Goal: Task Accomplishment & Management: Use online tool/utility

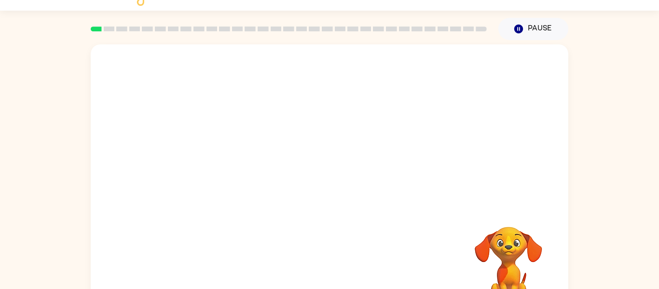
scroll to position [39, 0]
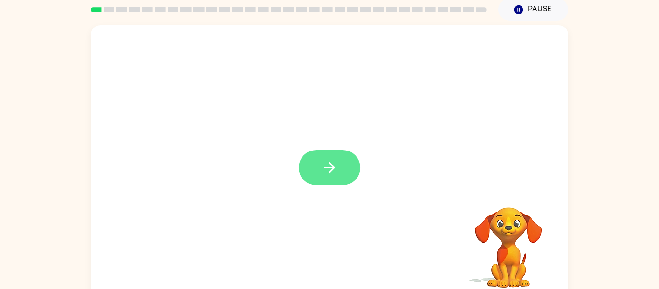
click at [314, 159] on button "button" at bounding box center [330, 167] width 62 height 35
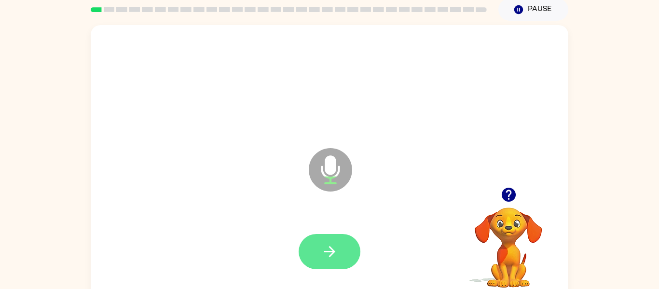
click at [321, 245] on icon "button" at bounding box center [329, 251] width 17 height 17
click at [315, 254] on button "button" at bounding box center [330, 251] width 62 height 35
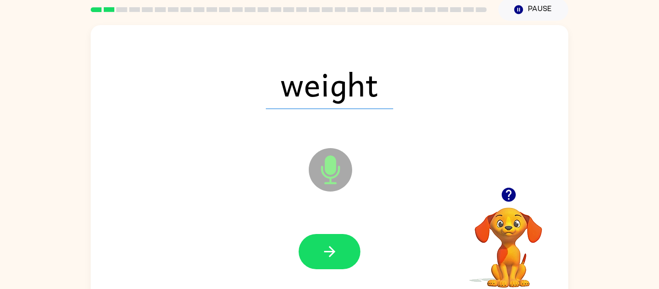
click at [315, 254] on button "button" at bounding box center [330, 251] width 62 height 35
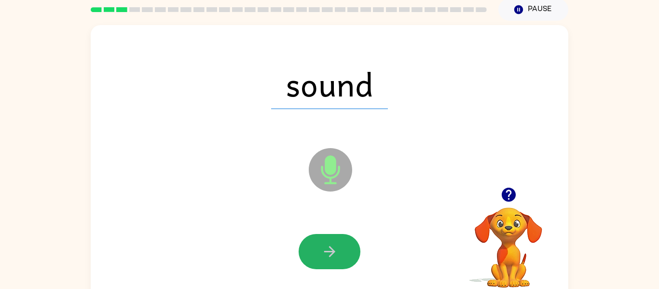
click at [315, 254] on button "button" at bounding box center [330, 251] width 62 height 35
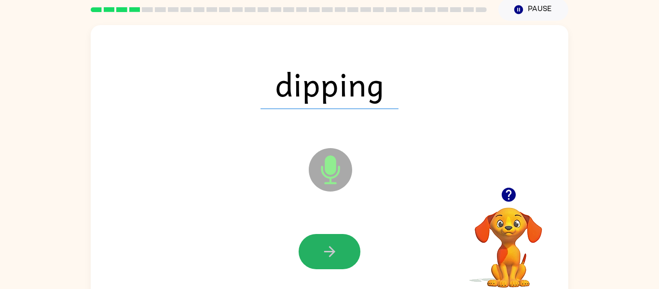
click at [315, 254] on button "button" at bounding box center [330, 251] width 62 height 35
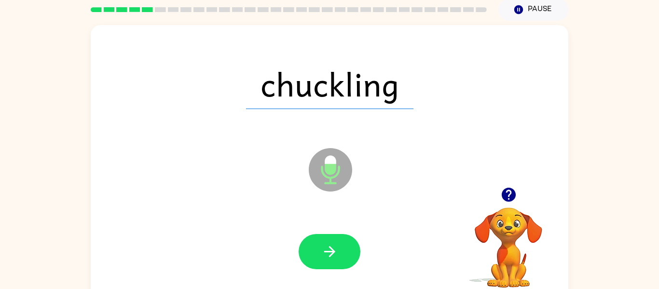
click at [315, 254] on button "button" at bounding box center [330, 251] width 62 height 35
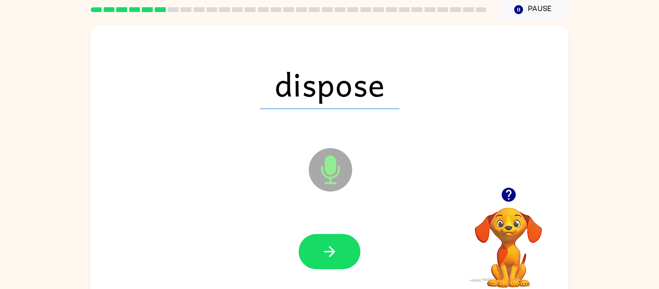
click at [315, 254] on button "button" at bounding box center [330, 251] width 62 height 35
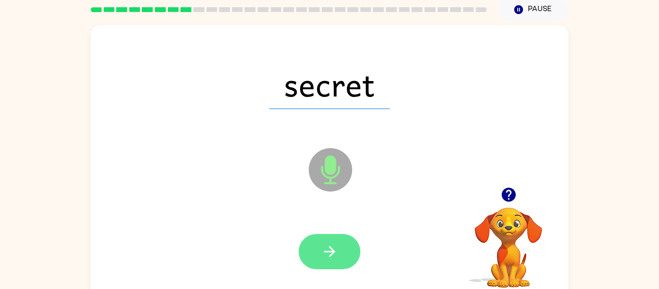
click at [319, 237] on button "button" at bounding box center [330, 251] width 62 height 35
click at [320, 243] on button "button" at bounding box center [330, 251] width 62 height 35
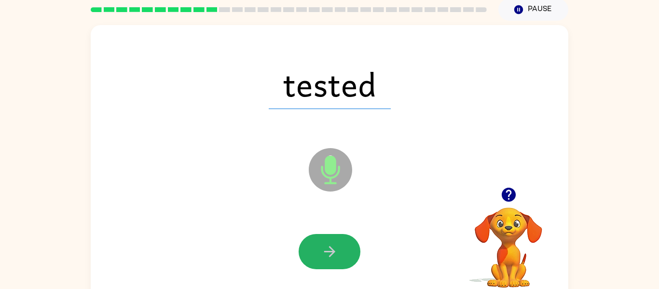
click at [320, 243] on button "button" at bounding box center [330, 251] width 62 height 35
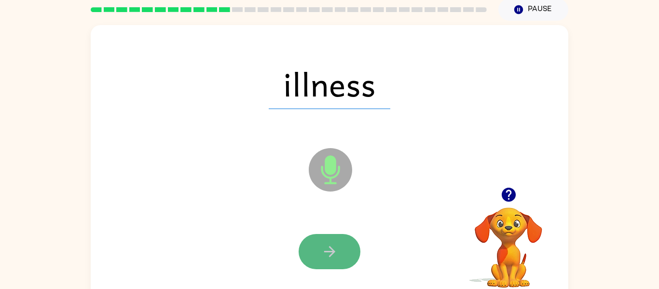
click at [321, 244] on icon "button" at bounding box center [329, 251] width 17 height 17
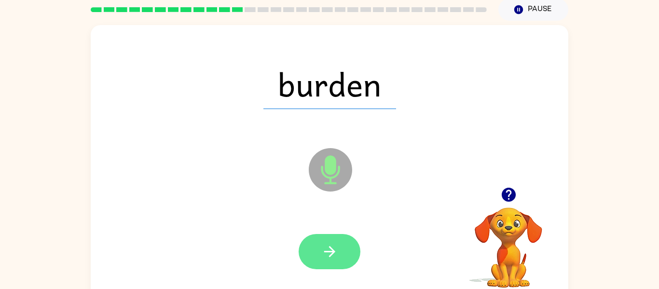
click at [321, 246] on icon "button" at bounding box center [329, 251] width 17 height 17
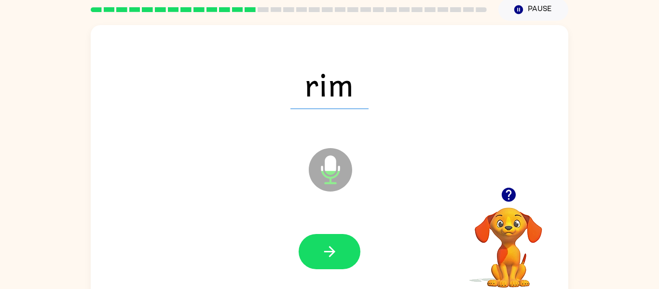
click at [321, 246] on icon "button" at bounding box center [329, 251] width 17 height 17
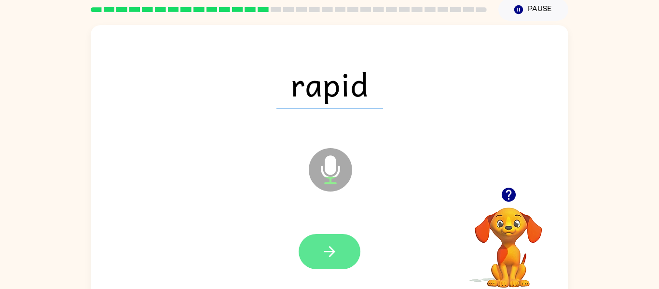
click at [323, 249] on icon "button" at bounding box center [329, 251] width 17 height 17
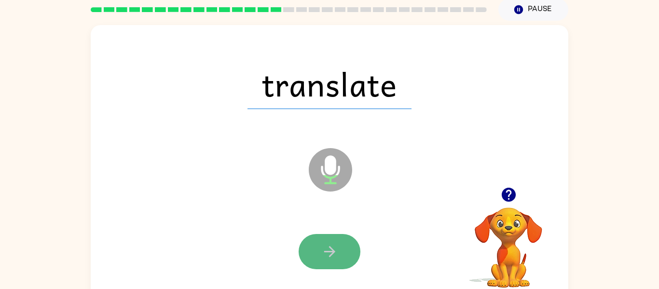
click at [326, 263] on button "button" at bounding box center [330, 251] width 62 height 35
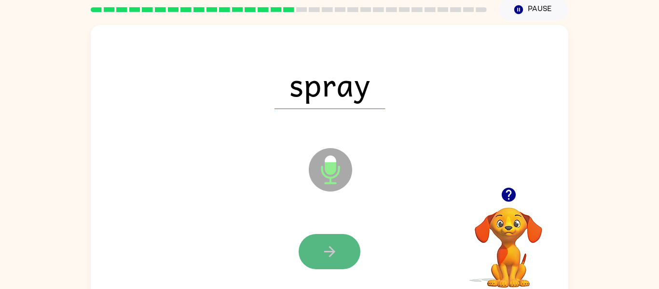
click at [332, 259] on icon "button" at bounding box center [329, 251] width 17 height 17
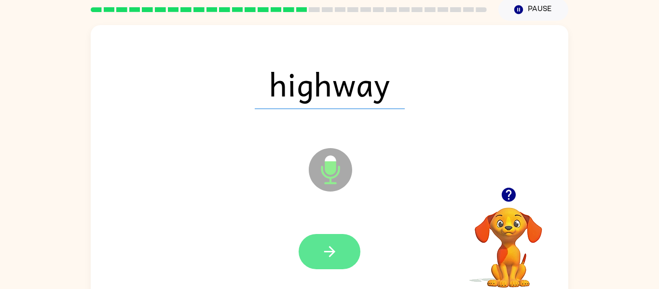
click at [320, 256] on button "button" at bounding box center [330, 251] width 62 height 35
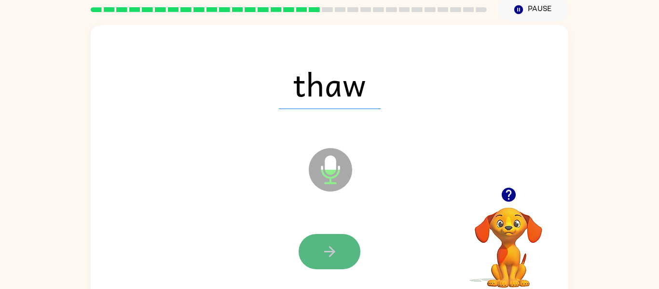
click at [321, 257] on icon "button" at bounding box center [329, 251] width 17 height 17
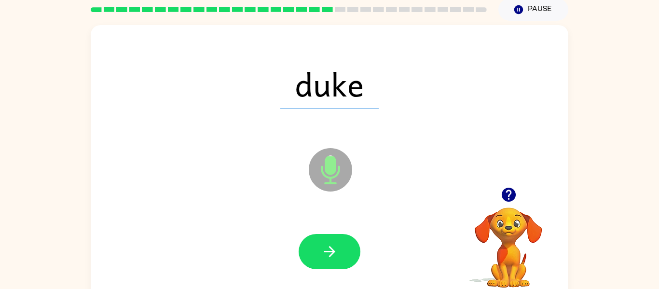
click at [321, 257] on icon "button" at bounding box center [329, 251] width 17 height 17
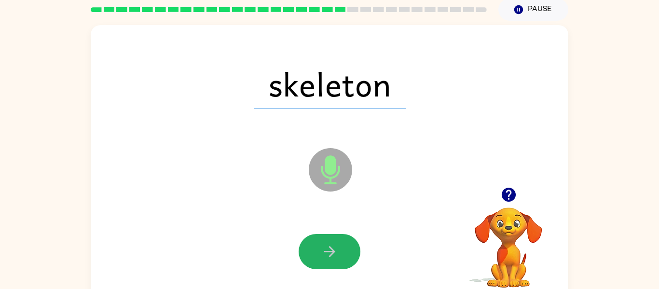
click at [321, 257] on icon "button" at bounding box center [329, 251] width 17 height 17
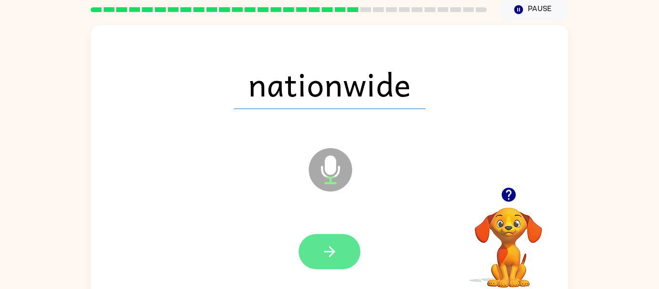
click at [310, 255] on button "button" at bounding box center [330, 251] width 62 height 35
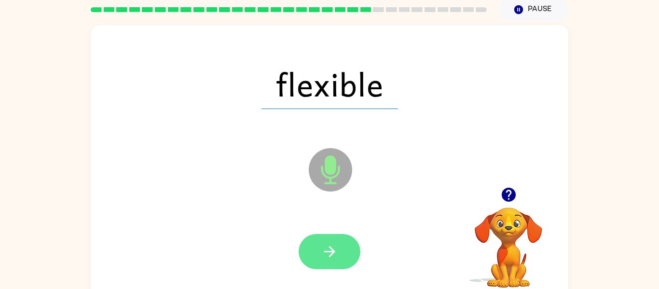
click at [334, 260] on button "button" at bounding box center [330, 251] width 62 height 35
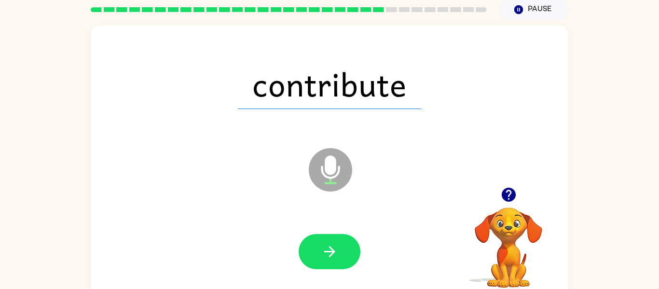
click at [334, 260] on button "button" at bounding box center [330, 251] width 62 height 35
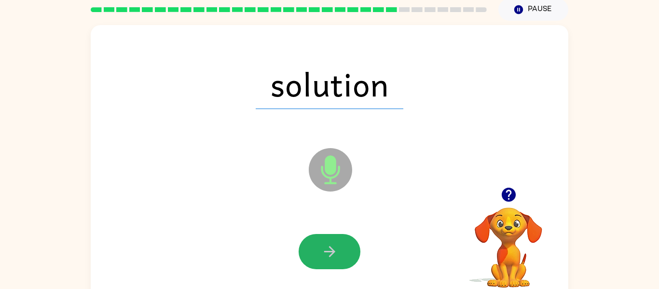
click at [334, 260] on button "button" at bounding box center [330, 251] width 62 height 35
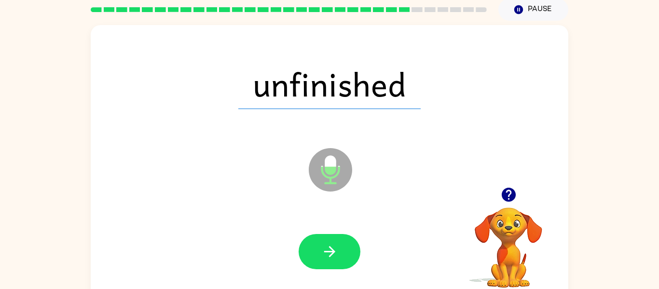
click at [334, 260] on button "button" at bounding box center [330, 251] width 62 height 35
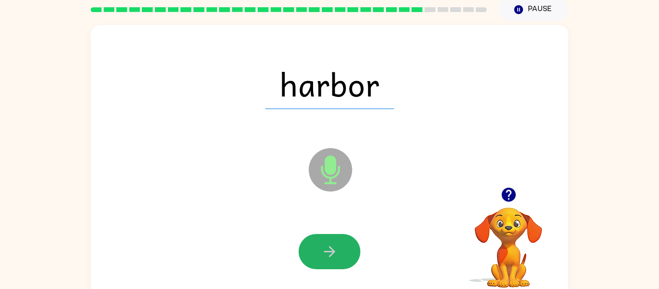
click at [334, 260] on button "button" at bounding box center [330, 251] width 62 height 35
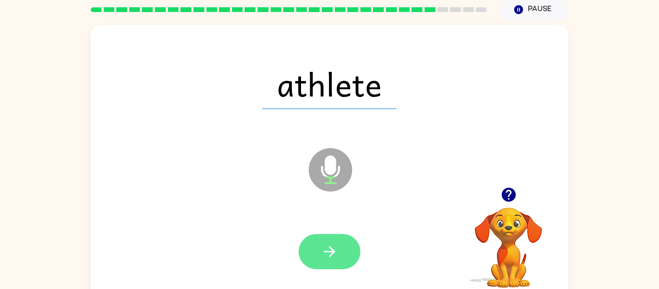
click at [330, 260] on button "button" at bounding box center [330, 251] width 62 height 35
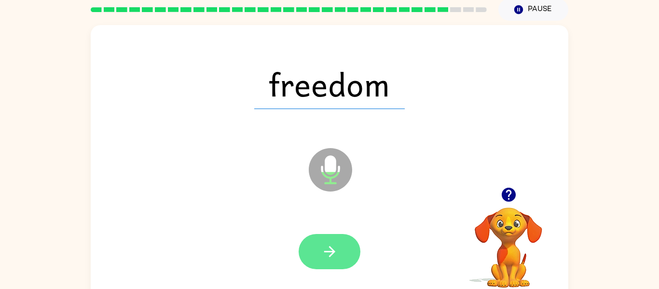
click at [330, 258] on icon "button" at bounding box center [329, 251] width 17 height 17
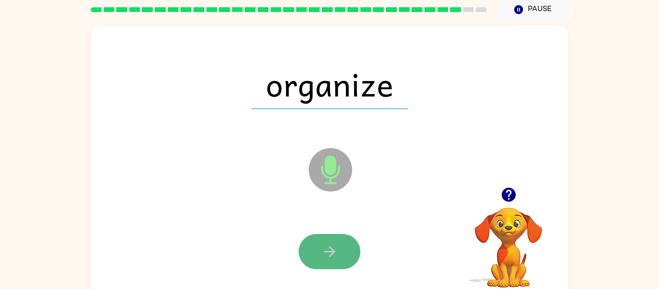
click at [328, 257] on icon "button" at bounding box center [329, 251] width 17 height 17
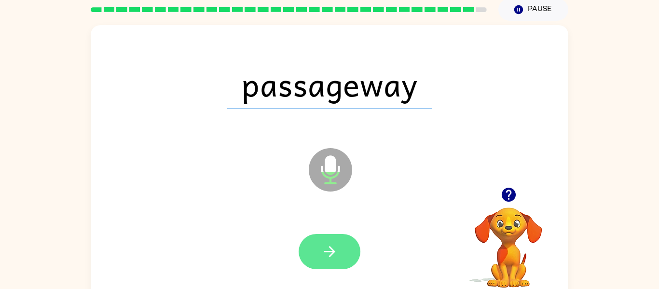
click at [325, 261] on button "button" at bounding box center [330, 251] width 62 height 35
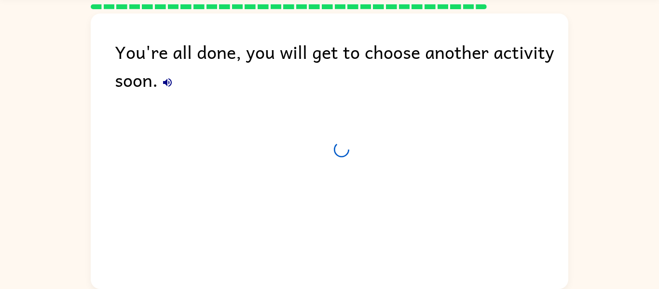
scroll to position [30, 0]
